Goal: Find specific page/section: Find specific page/section

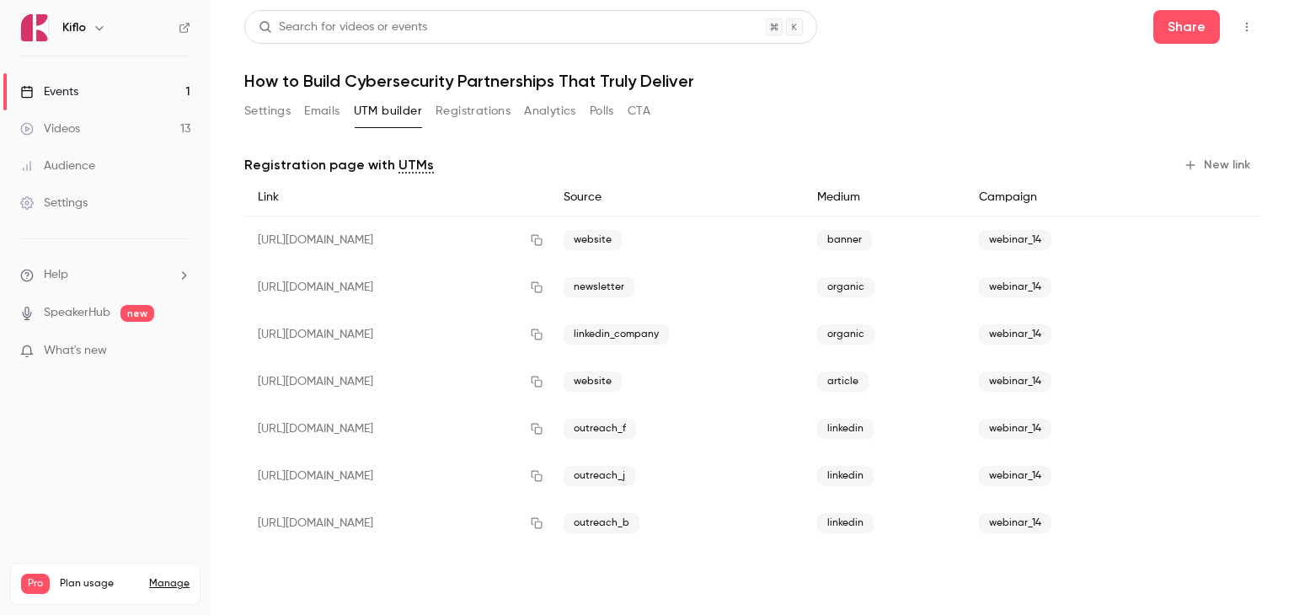
click at [112, 88] on link "Events 1" at bounding box center [105, 91] width 211 height 37
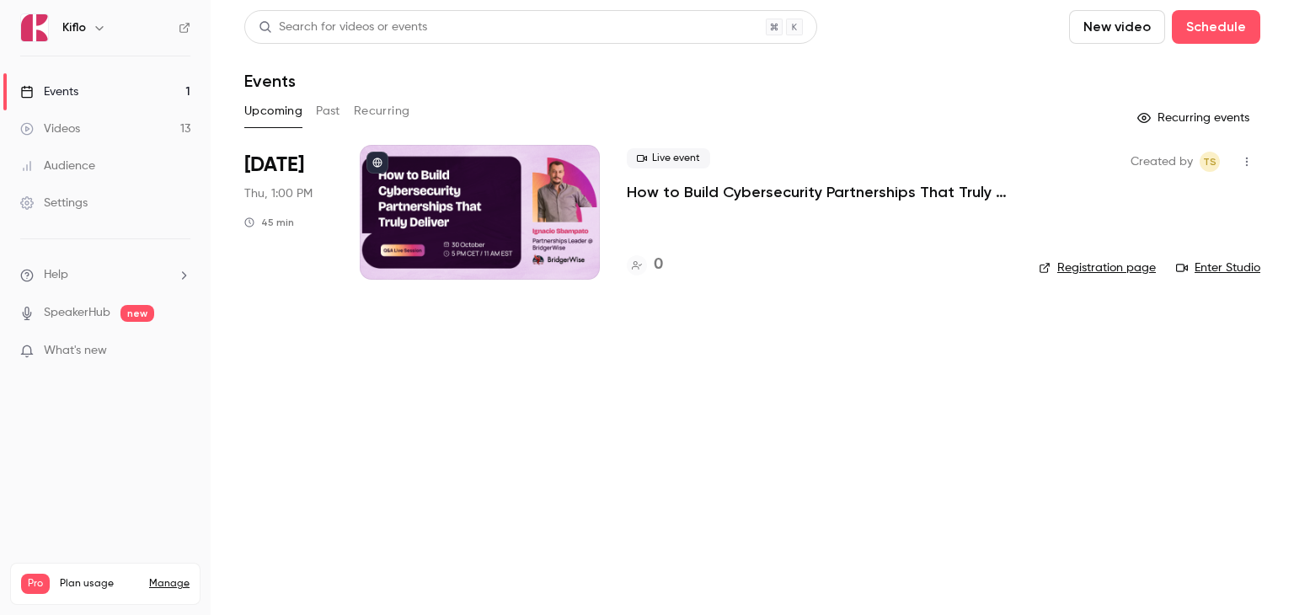
click at [332, 103] on button "Past" at bounding box center [328, 111] width 24 height 27
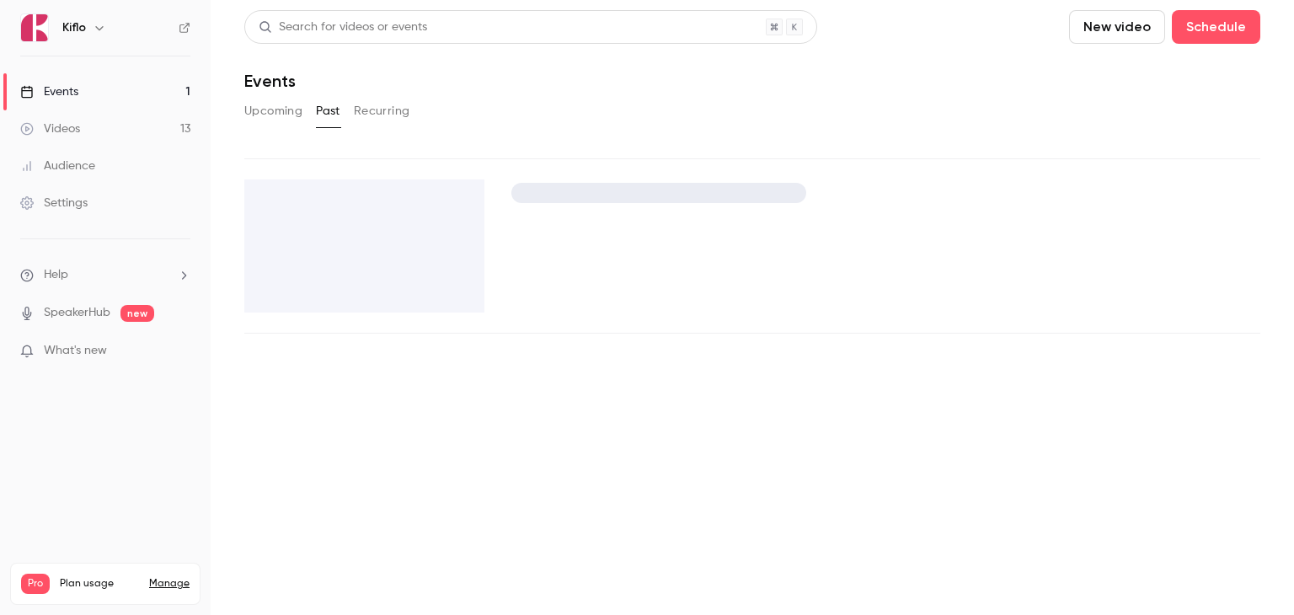
click at [559, 69] on header "Search for videos or events New video Schedule Events" at bounding box center [752, 50] width 1016 height 81
